Goal: Find specific page/section: Find specific page/section

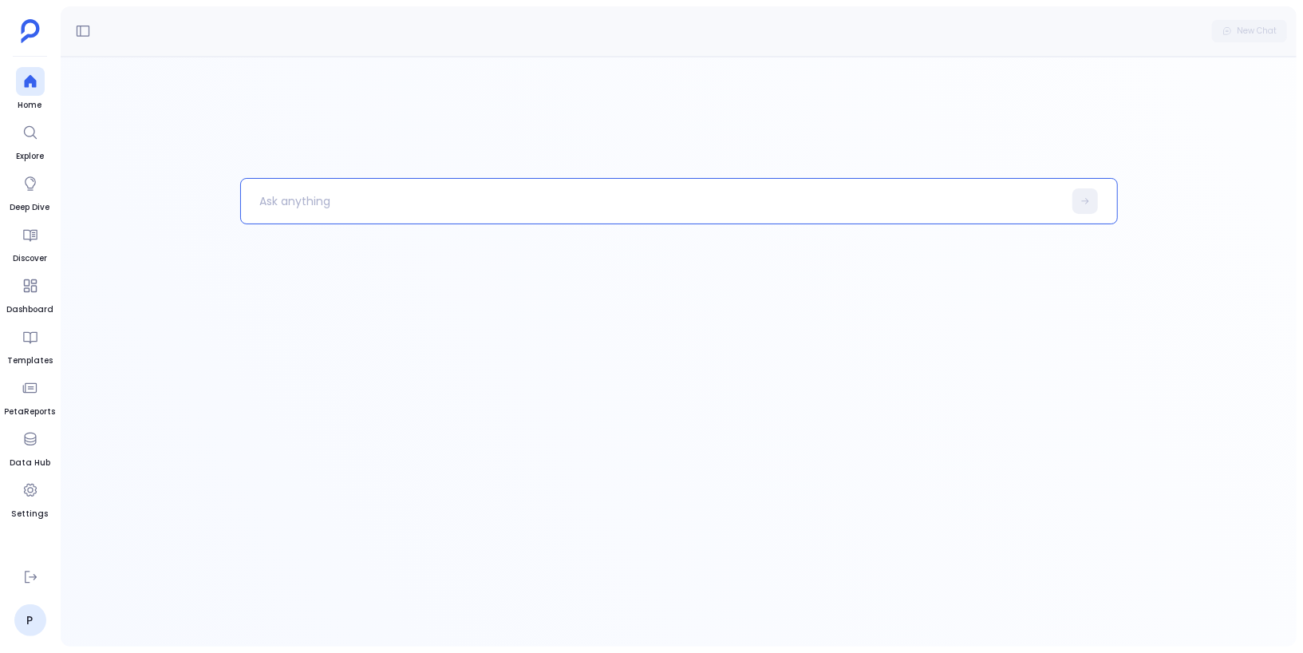
click at [626, 112] on div at bounding box center [679, 352] width 1236 height 590
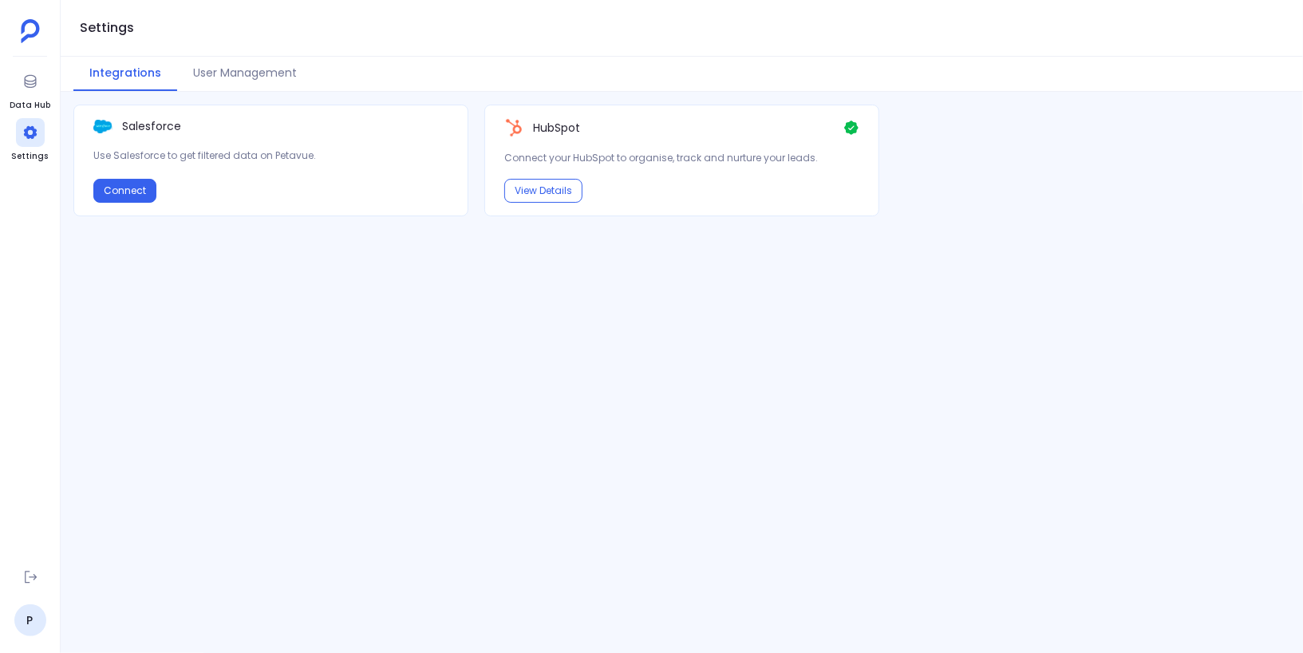
click at [580, 341] on div "Salesforce Use Salesforce to get filtered data on Petavue. Connect HubSpot Conn…" at bounding box center [682, 372] width 1242 height 535
click at [31, 89] on icon at bounding box center [30, 81] width 16 height 16
